Goal: Contribute content: Contribute content

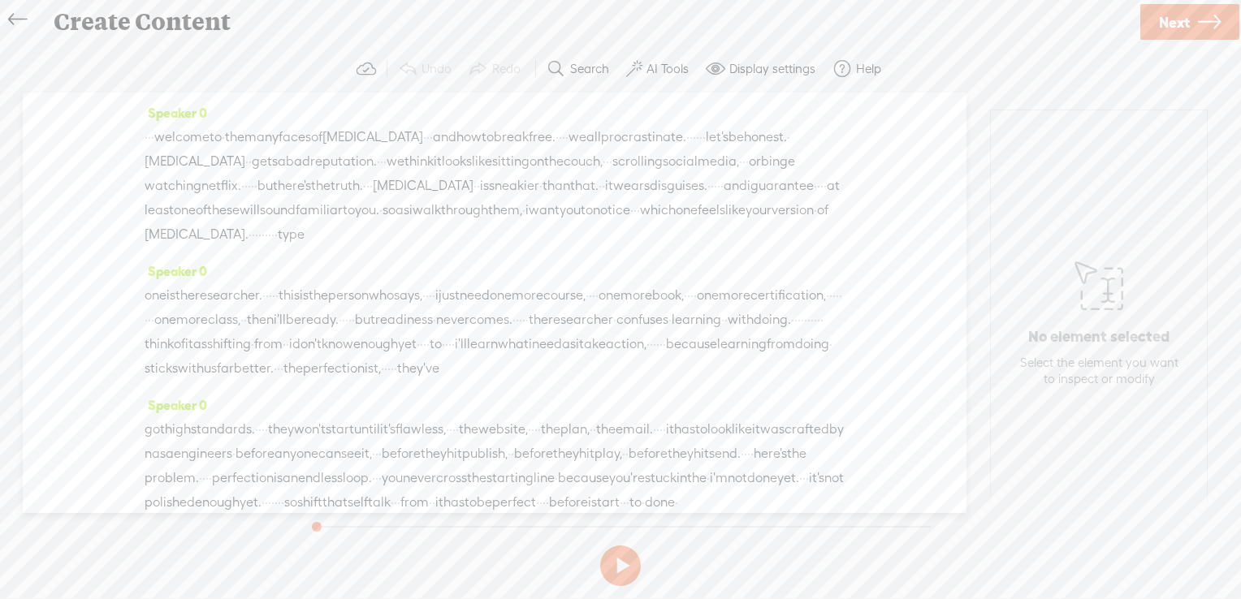
click at [663, 67] on label "AI Tools" at bounding box center [667, 69] width 42 height 16
click at [657, 387] on span at bounding box center [647, 387] width 29 height 11
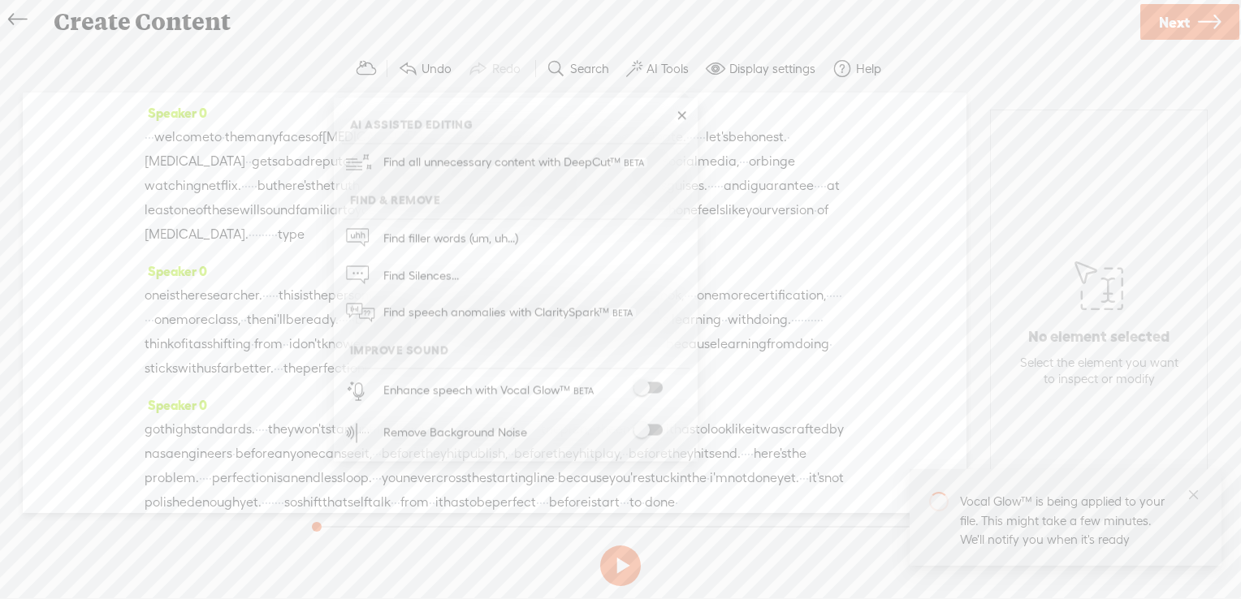
click at [655, 433] on span at bounding box center [647, 430] width 29 height 11
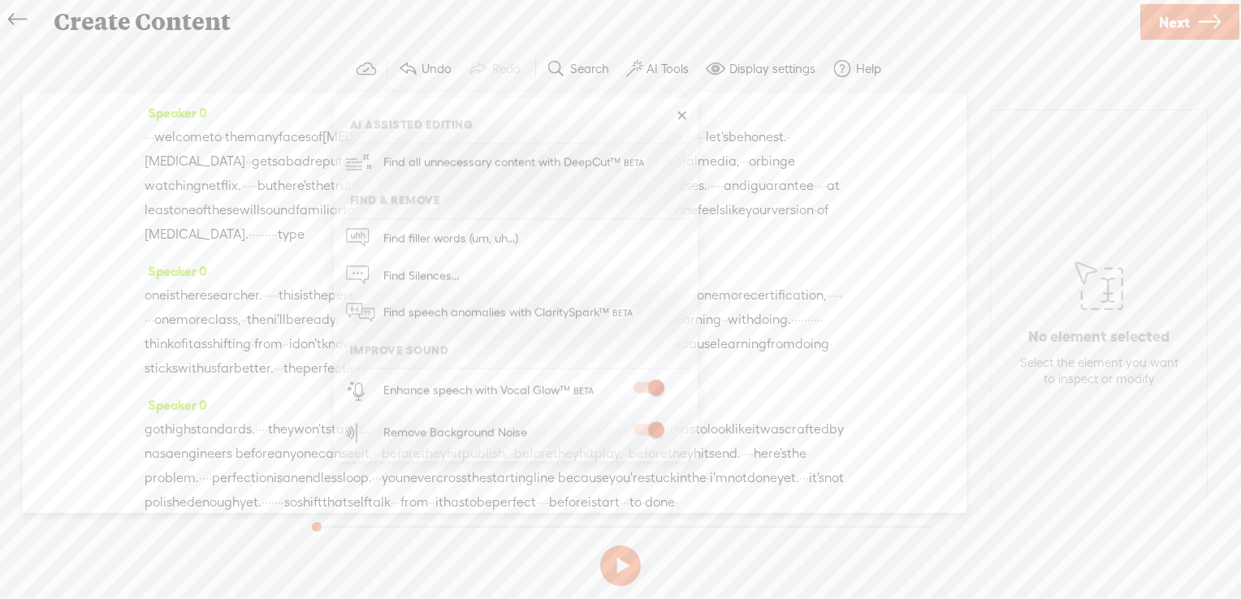
click at [1190, 12] on link "Next" at bounding box center [1189, 22] width 99 height 36
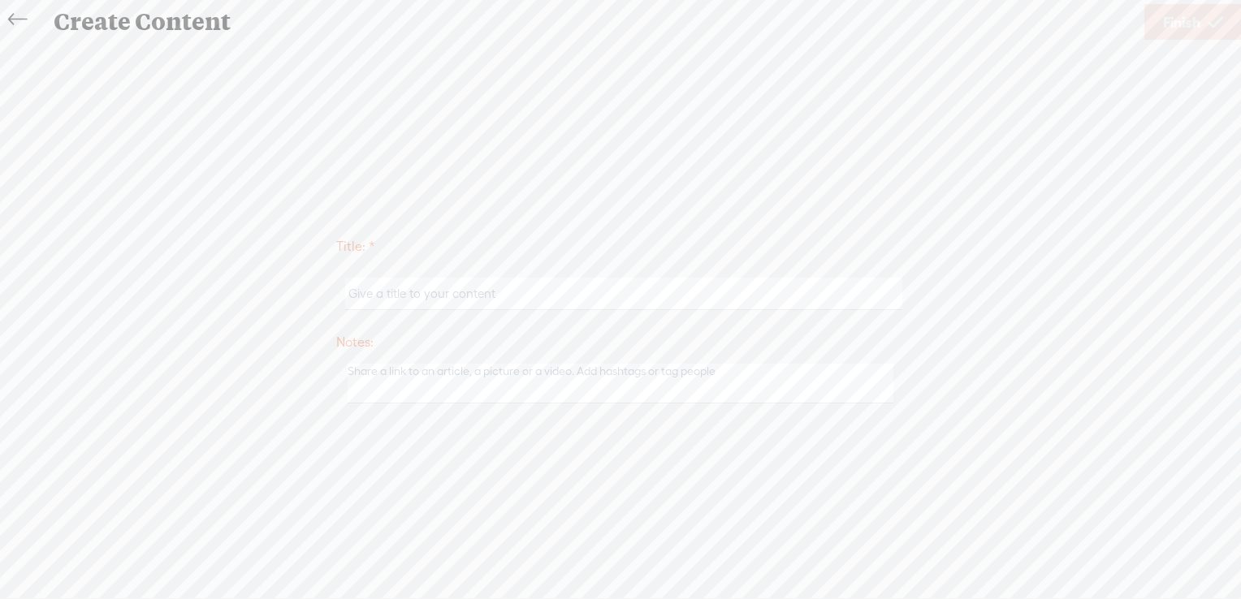
click at [592, 300] on input "text" at bounding box center [623, 294] width 556 height 32
paste input "The Many Faces of [MEDICAL_DATA] and How to Break Free"
type input "The Many Faces of [MEDICAL_DATA] and How to Break Free - [PERSON_NAME]"
click at [1193, 23] on span "Finish" at bounding box center [1181, 22] width 37 height 41
